Goal: Information Seeking & Learning: Learn about a topic

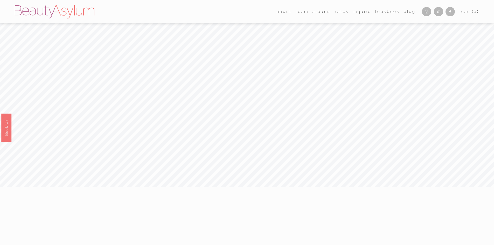
click at [346, 11] on link "Rates" at bounding box center [342, 12] width 13 height 8
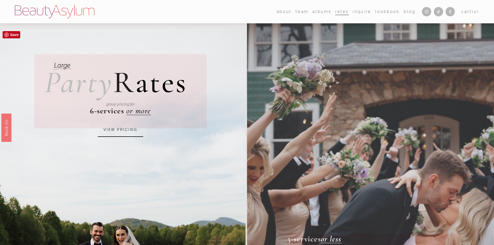
click at [119, 132] on link "VIEW PRICING" at bounding box center [120, 130] width 45 height 14
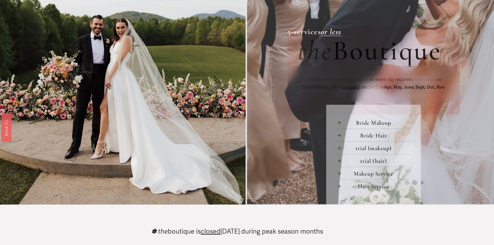
scroll to position [208, 0]
click at [338, 124] on div at bounding box center [340, 123] width 4 height 4
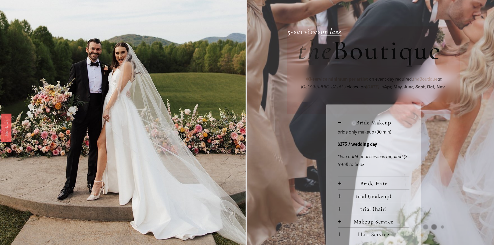
click at [340, 184] on div at bounding box center [340, 184] width 0 height 4
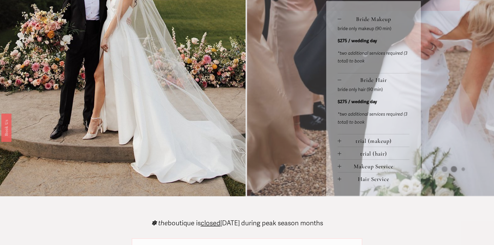
scroll to position [311, 0]
click at [339, 143] on div at bounding box center [340, 141] width 4 height 4
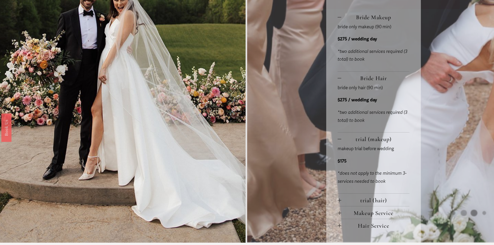
scroll to position [337, 0]
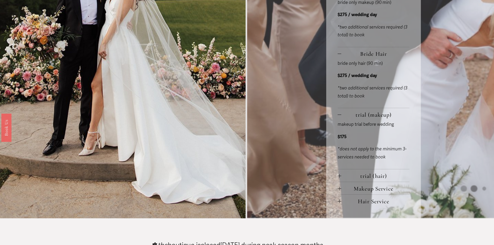
click at [339, 174] on button "trial (hair)" at bounding box center [374, 175] width 72 height 12
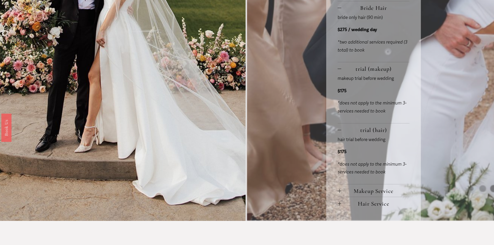
scroll to position [441, 0]
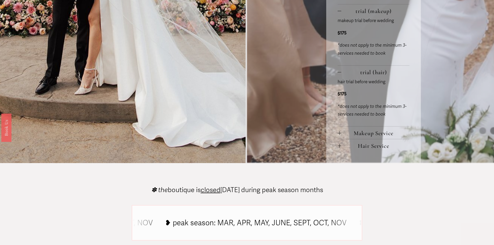
click at [341, 133] on div at bounding box center [340, 134] width 4 height 4
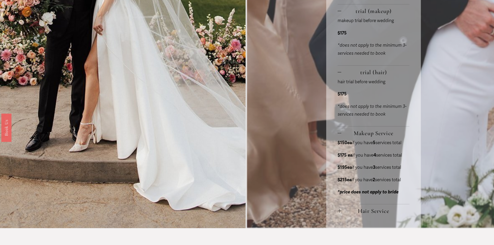
scroll to position [571, 0]
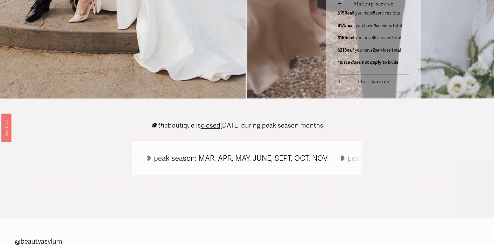
click at [340, 83] on div at bounding box center [340, 81] width 4 height 4
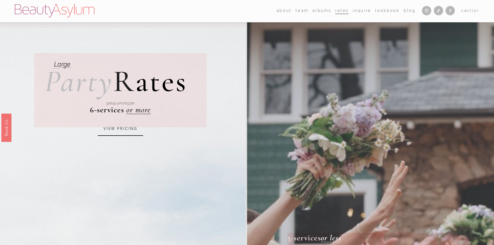
scroll to position [0, 0]
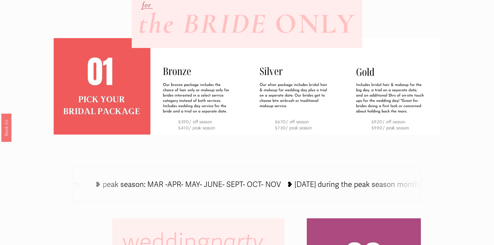
scroll to position [337, 0]
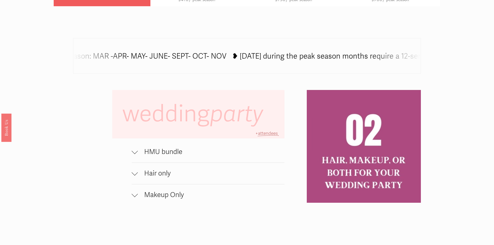
click at [135, 151] on div at bounding box center [135, 151] width 6 height 6
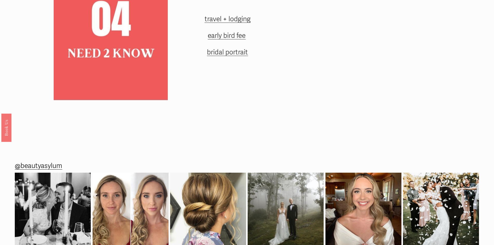
scroll to position [805, 0]
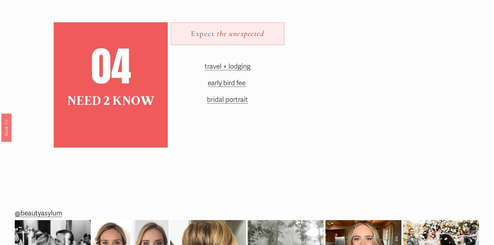
click at [233, 71] on span "travel + lodging" at bounding box center [228, 67] width 46 height 8
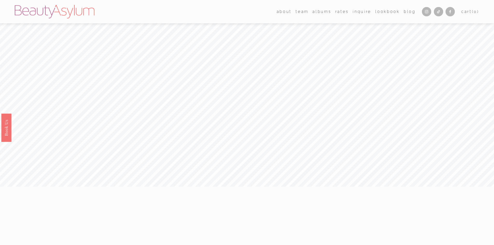
click at [364, 12] on link "Inquire" at bounding box center [362, 12] width 19 height 8
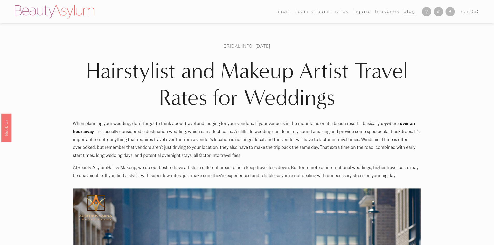
click at [0, 0] on link "Charlotte" at bounding box center [0, 0] width 0 height 0
